Goal: Task Accomplishment & Management: Use online tool/utility

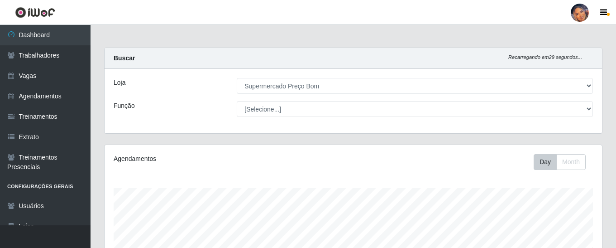
select select "169"
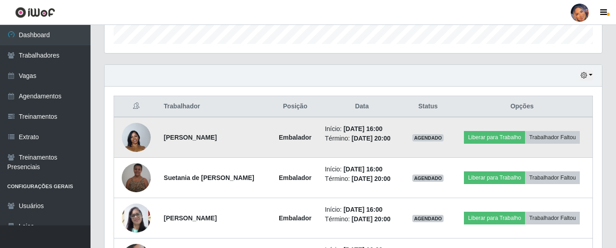
scroll to position [354, 0]
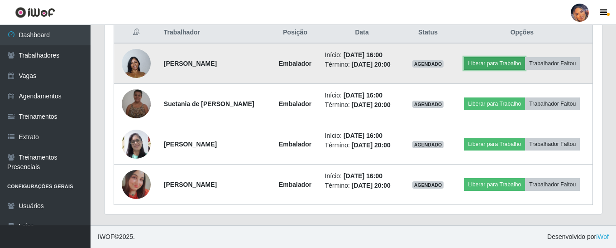
click at [501, 67] on button "Liberar para Trabalho" at bounding box center [494, 63] width 61 height 13
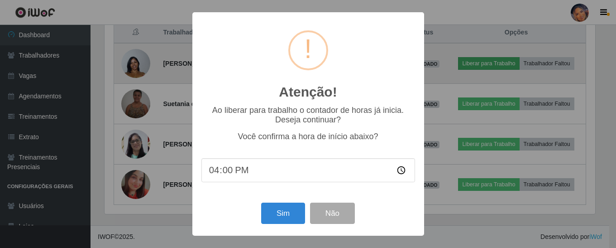
scroll to position [188, 493]
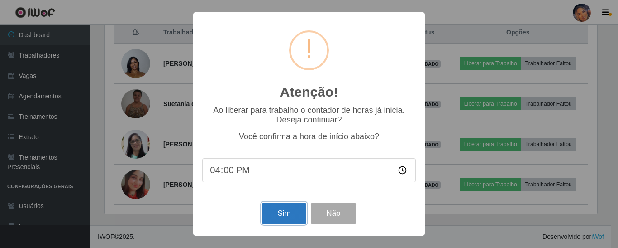
click at [287, 215] on button "Sim" at bounding box center [284, 212] width 44 height 21
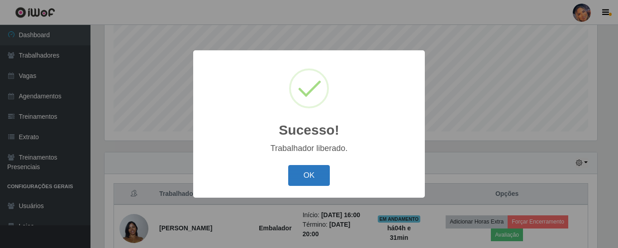
drag, startPoint x: 313, startPoint y: 160, endPoint x: 314, endPoint y: 169, distance: 9.1
click at [313, 162] on div "Sucesso! × Trabalhador liberado. OK Cancel" at bounding box center [309, 123] width 232 height 147
click at [312, 173] on button "OK" at bounding box center [309, 175] width 42 height 21
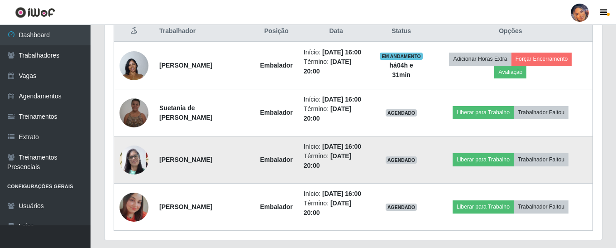
scroll to position [374, 0]
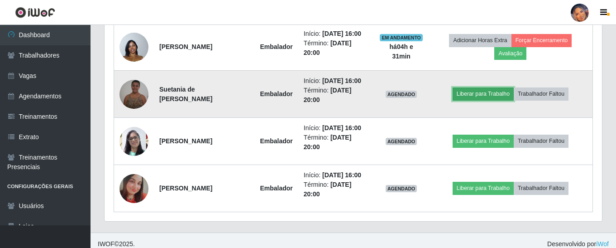
click at [486, 95] on button "Liberar para Trabalho" at bounding box center [483, 93] width 61 height 13
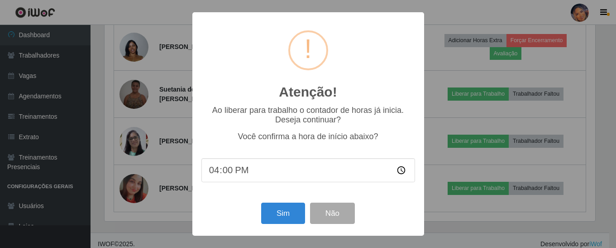
scroll to position [188, 493]
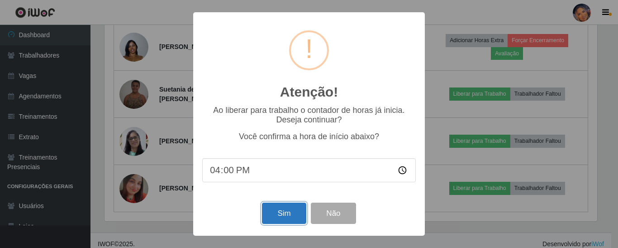
click at [268, 214] on button "Sim" at bounding box center [284, 212] width 44 height 21
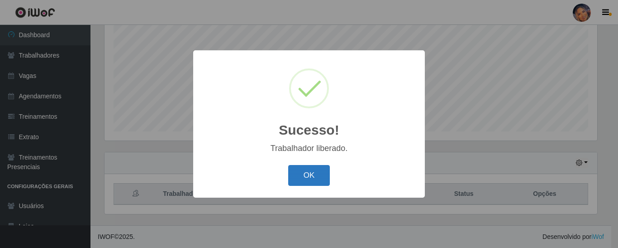
click at [300, 181] on button "OK" at bounding box center [309, 175] width 42 height 21
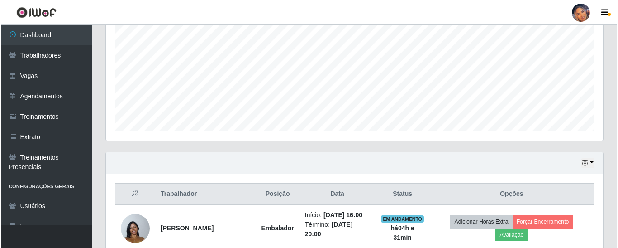
scroll to position [381, 0]
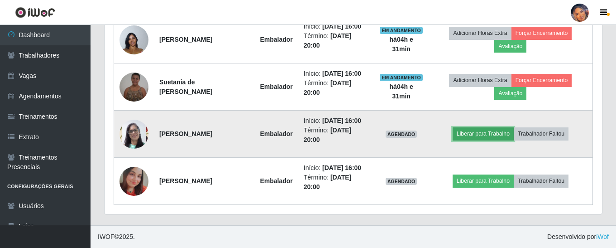
click at [480, 134] on button "Liberar para Trabalho" at bounding box center [483, 133] width 61 height 13
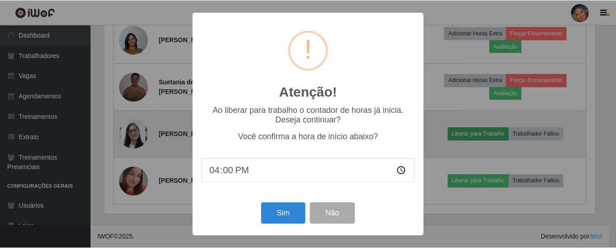
scroll to position [188, 493]
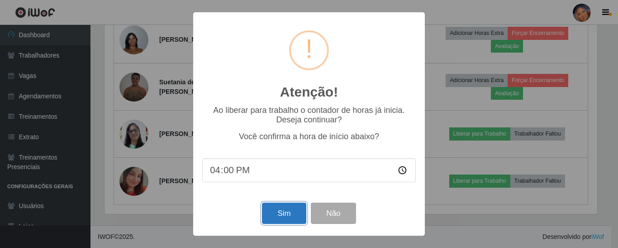
click at [283, 214] on button "Sim" at bounding box center [284, 212] width 44 height 21
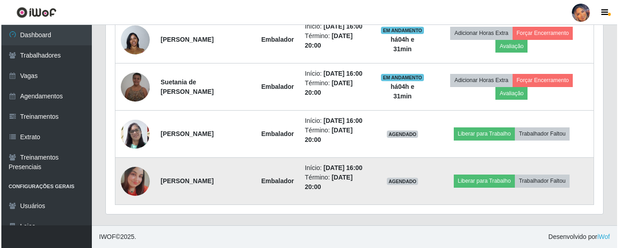
scroll to position [0, 0]
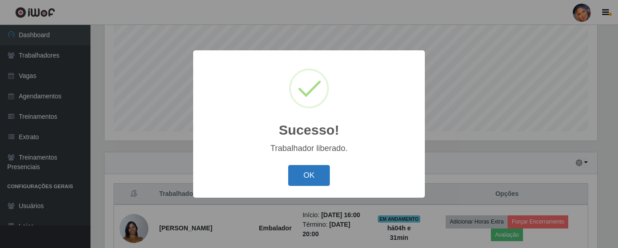
click at [320, 181] on button "OK" at bounding box center [309, 175] width 42 height 21
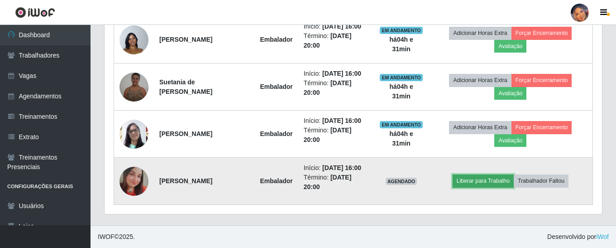
click at [471, 178] on button "Liberar para Trabalho" at bounding box center [483, 180] width 61 height 13
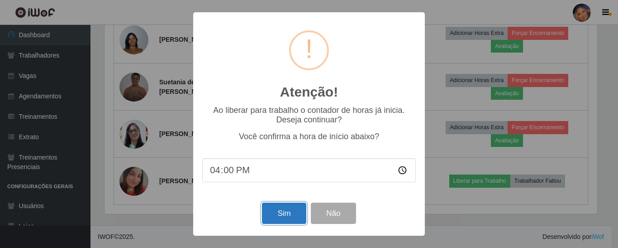
click at [302, 210] on button "Sim" at bounding box center [284, 212] width 44 height 21
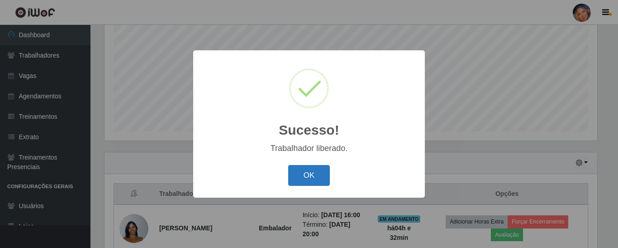
click at [294, 170] on button "OK" at bounding box center [309, 175] width 42 height 21
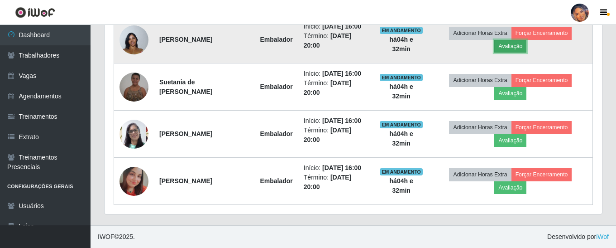
click at [508, 51] on button "Avaliação" at bounding box center [510, 46] width 32 height 13
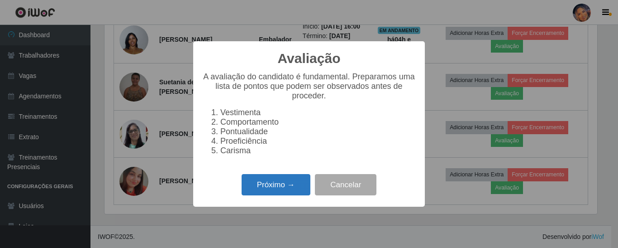
click at [276, 188] on button "Próximo →" at bounding box center [276, 184] width 69 height 21
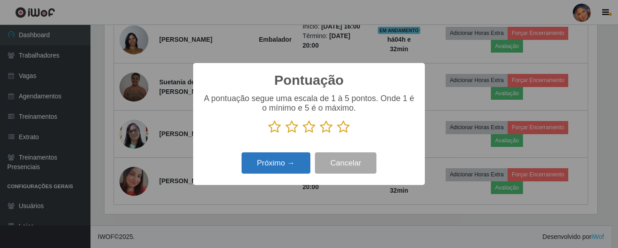
drag, startPoint x: 346, startPoint y: 127, endPoint x: 260, endPoint y: 154, distance: 90.8
click at [345, 128] on icon at bounding box center [343, 127] width 13 height 14
click at [337, 134] on input "radio" at bounding box center [337, 134] width 0 height 0
click at [270, 163] on button "Próximo →" at bounding box center [276, 162] width 69 height 21
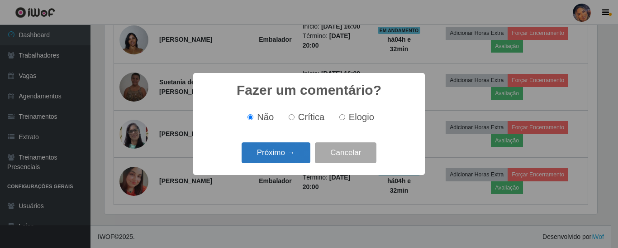
click at [281, 146] on button "Próximo →" at bounding box center [276, 152] width 69 height 21
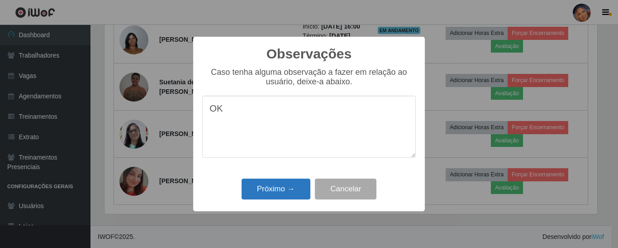
type textarea "OK"
click at [291, 195] on button "Próximo →" at bounding box center [276, 188] width 69 height 21
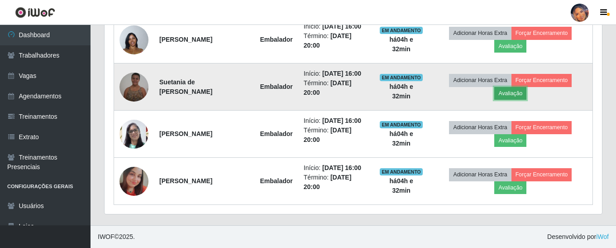
click at [506, 91] on button "Avaliação" at bounding box center [510, 93] width 32 height 13
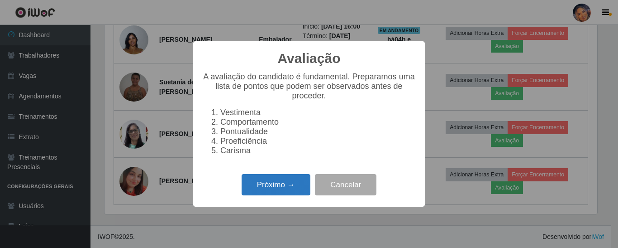
click at [292, 182] on button "Próximo →" at bounding box center [276, 184] width 69 height 21
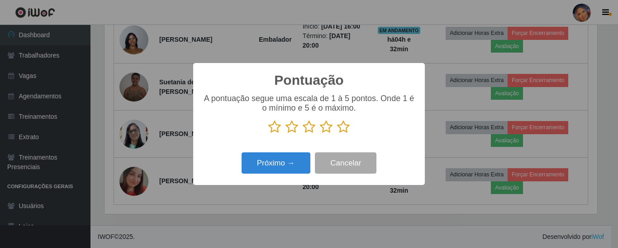
click at [345, 124] on icon at bounding box center [343, 127] width 13 height 14
click at [337, 134] on input "radio" at bounding box center [337, 134] width 0 height 0
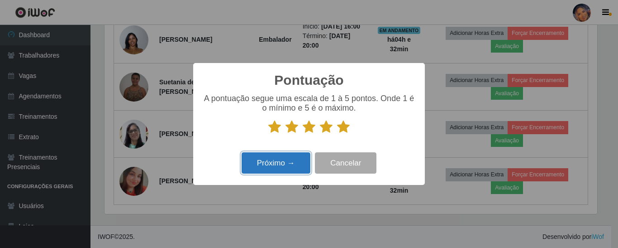
click at [301, 155] on button "Próximo →" at bounding box center [276, 162] width 69 height 21
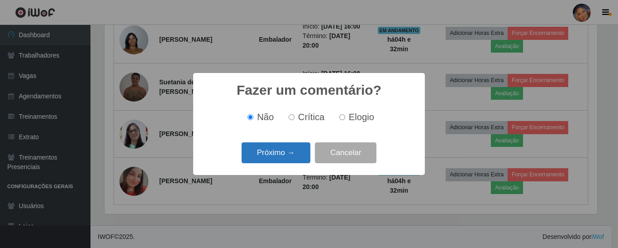
click at [281, 148] on button "Próximo →" at bounding box center [276, 152] width 69 height 21
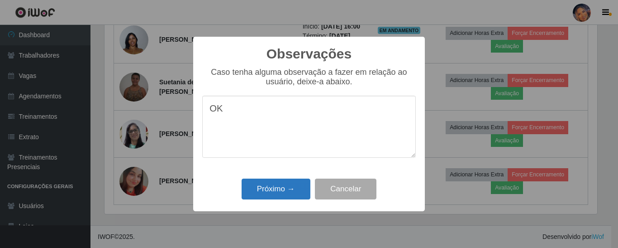
type textarea "OK"
click at [292, 191] on button "Próximo →" at bounding box center [276, 188] width 69 height 21
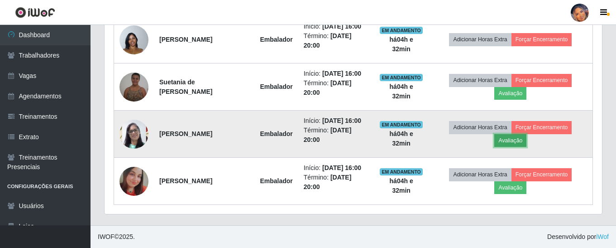
click at [512, 142] on button "Avaliação" at bounding box center [510, 140] width 32 height 13
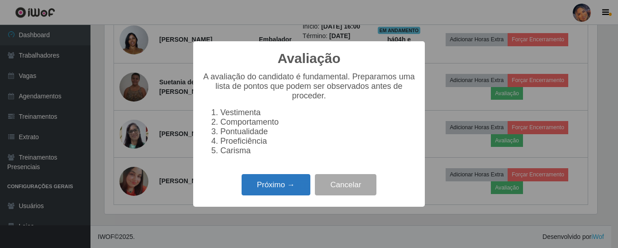
click at [260, 187] on button "Próximo →" at bounding box center [276, 184] width 69 height 21
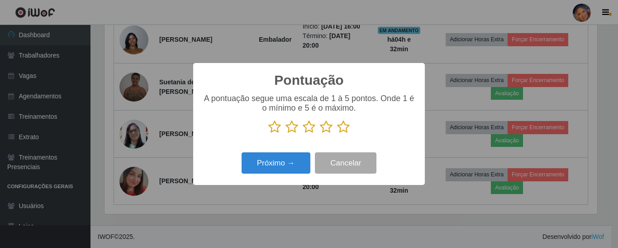
click at [337, 128] on icon at bounding box center [343, 127] width 13 height 14
click at [337, 134] on input "radio" at bounding box center [337, 134] width 0 height 0
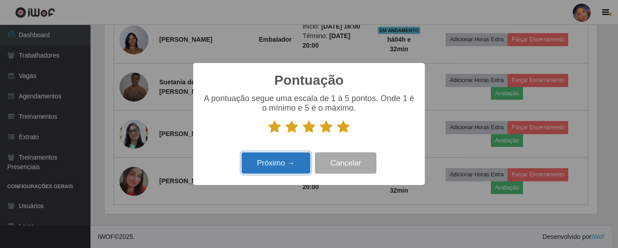
click at [288, 164] on button "Próximo →" at bounding box center [276, 162] width 69 height 21
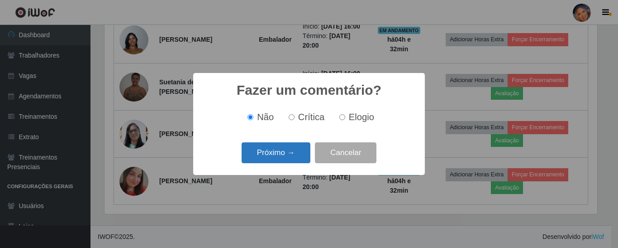
click at [291, 149] on button "Próximo →" at bounding box center [276, 152] width 69 height 21
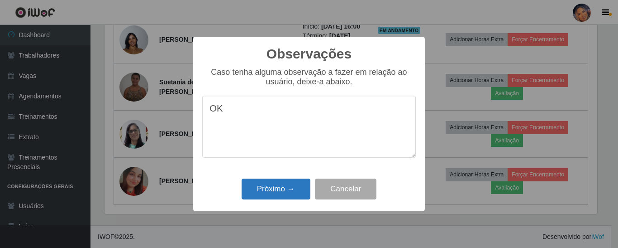
type textarea "OK"
click at [279, 190] on button "Próximo →" at bounding box center [276, 188] width 69 height 21
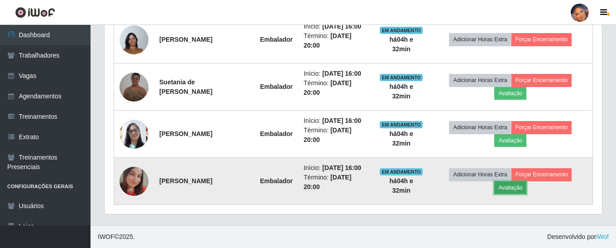
click at [504, 186] on button "Avaliação" at bounding box center [510, 187] width 32 height 13
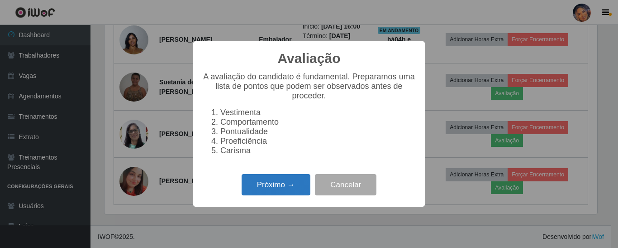
click at [285, 183] on button "Próximo →" at bounding box center [276, 184] width 69 height 21
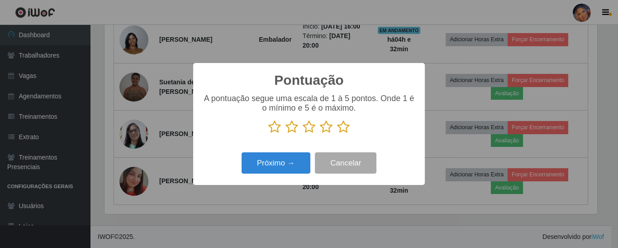
click at [338, 123] on icon at bounding box center [343, 127] width 13 height 14
click at [337, 134] on input "radio" at bounding box center [337, 134] width 0 height 0
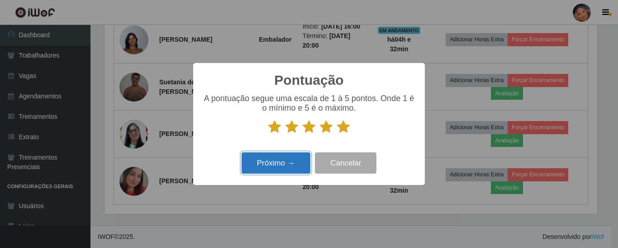
click at [300, 155] on button "Próximo →" at bounding box center [276, 162] width 69 height 21
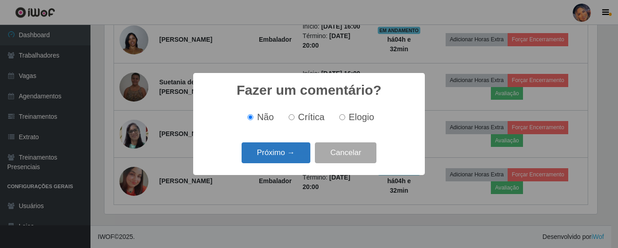
click at [300, 150] on button "Próximo →" at bounding box center [276, 152] width 69 height 21
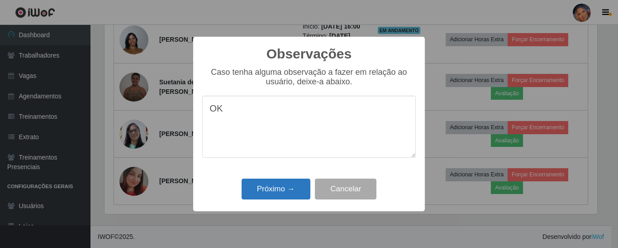
type textarea "OK"
click at [257, 188] on button "Próximo →" at bounding box center [276, 188] width 69 height 21
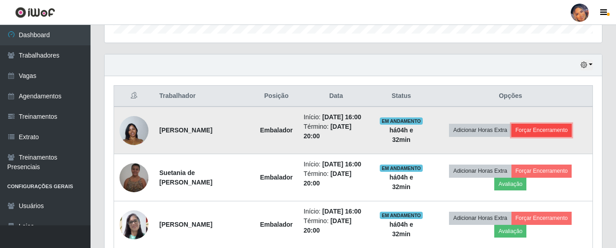
click at [537, 131] on button "Forçar Encerramento" at bounding box center [542, 130] width 61 height 13
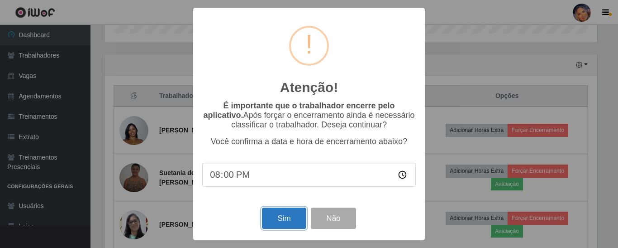
click at [275, 216] on button "Sim" at bounding box center [284, 217] width 44 height 21
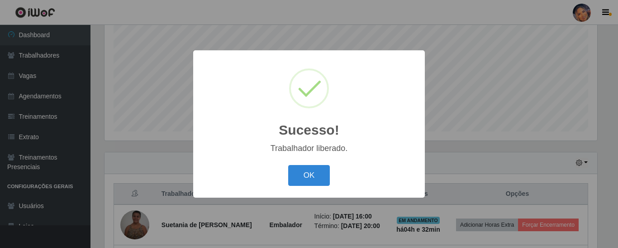
click at [286, 177] on div "OK Cancel" at bounding box center [309, 175] width 214 height 26
drag, startPoint x: 306, startPoint y: 172, endPoint x: 340, endPoint y: 163, distance: 35.7
click at [307, 172] on button "OK" at bounding box center [309, 175] width 42 height 21
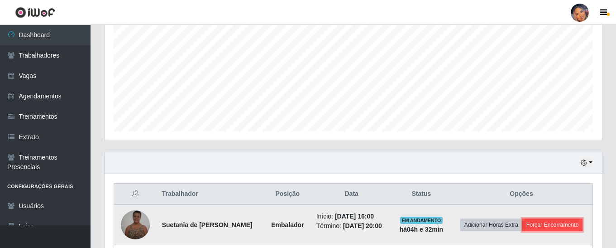
click at [562, 226] on button "Forçar Encerramento" at bounding box center [552, 224] width 61 height 13
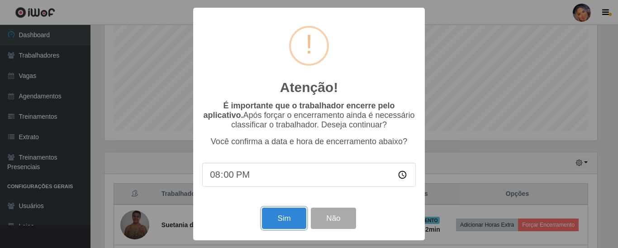
click at [293, 219] on button "Sim" at bounding box center [284, 217] width 44 height 21
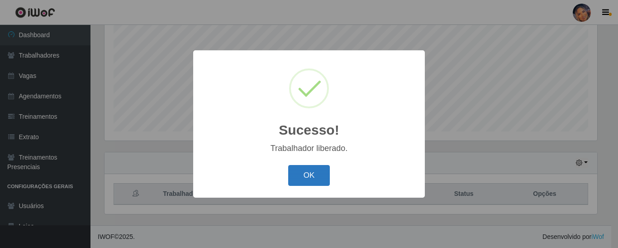
click at [307, 172] on button "OK" at bounding box center [309, 175] width 42 height 21
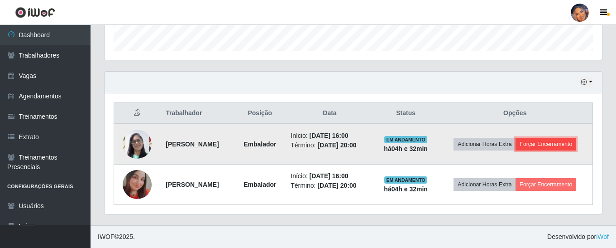
click at [576, 143] on button "Forçar Encerramento" at bounding box center [546, 144] width 61 height 13
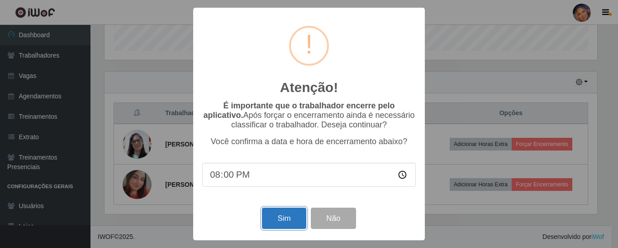
click at [298, 212] on button "Sim" at bounding box center [284, 217] width 44 height 21
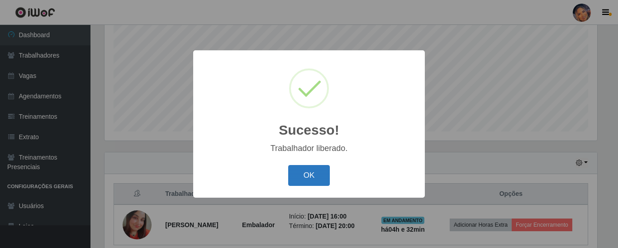
drag, startPoint x: 302, startPoint y: 172, endPoint x: 374, endPoint y: 117, distance: 91.5
click at [302, 172] on button "OK" at bounding box center [309, 175] width 42 height 21
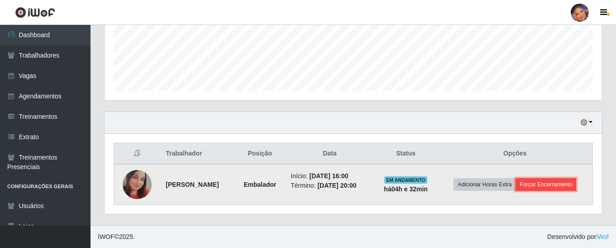
click at [550, 187] on button "Forçar Encerramento" at bounding box center [546, 184] width 61 height 13
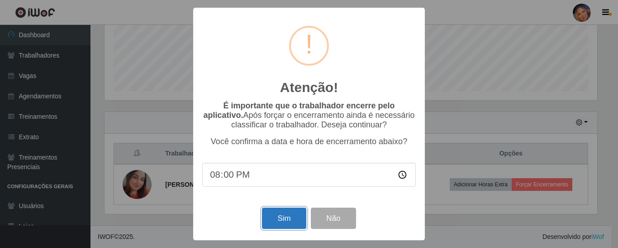
click at [289, 213] on button "Sim" at bounding box center [284, 217] width 44 height 21
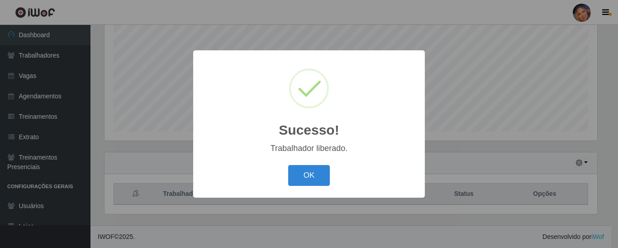
click at [307, 179] on button "OK" at bounding box center [309, 175] width 42 height 21
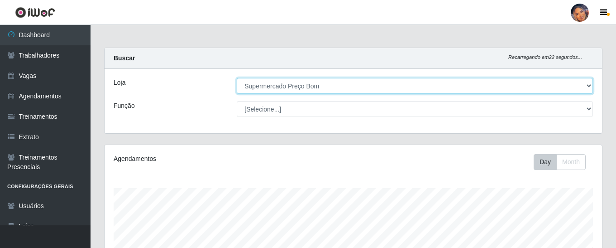
drag, startPoint x: 430, startPoint y: 81, endPoint x: 424, endPoint y: 85, distance: 7.2
click at [430, 81] on select "[Selecione...] Supermercado Preço Bom" at bounding box center [415, 86] width 356 height 16
click at [237, 78] on select "[Selecione...] Supermercado Preço Bom" at bounding box center [415, 86] width 356 height 16
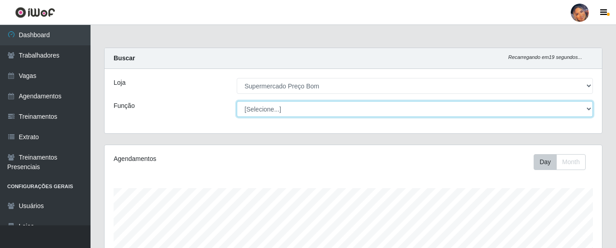
click at [290, 108] on select "[Selecione...] ASG ASG + ASG ++ Balconista Balconista + Balconista ++ Embalador…" at bounding box center [415, 109] width 356 height 16
